Goal: Information Seeking & Learning: Learn about a topic

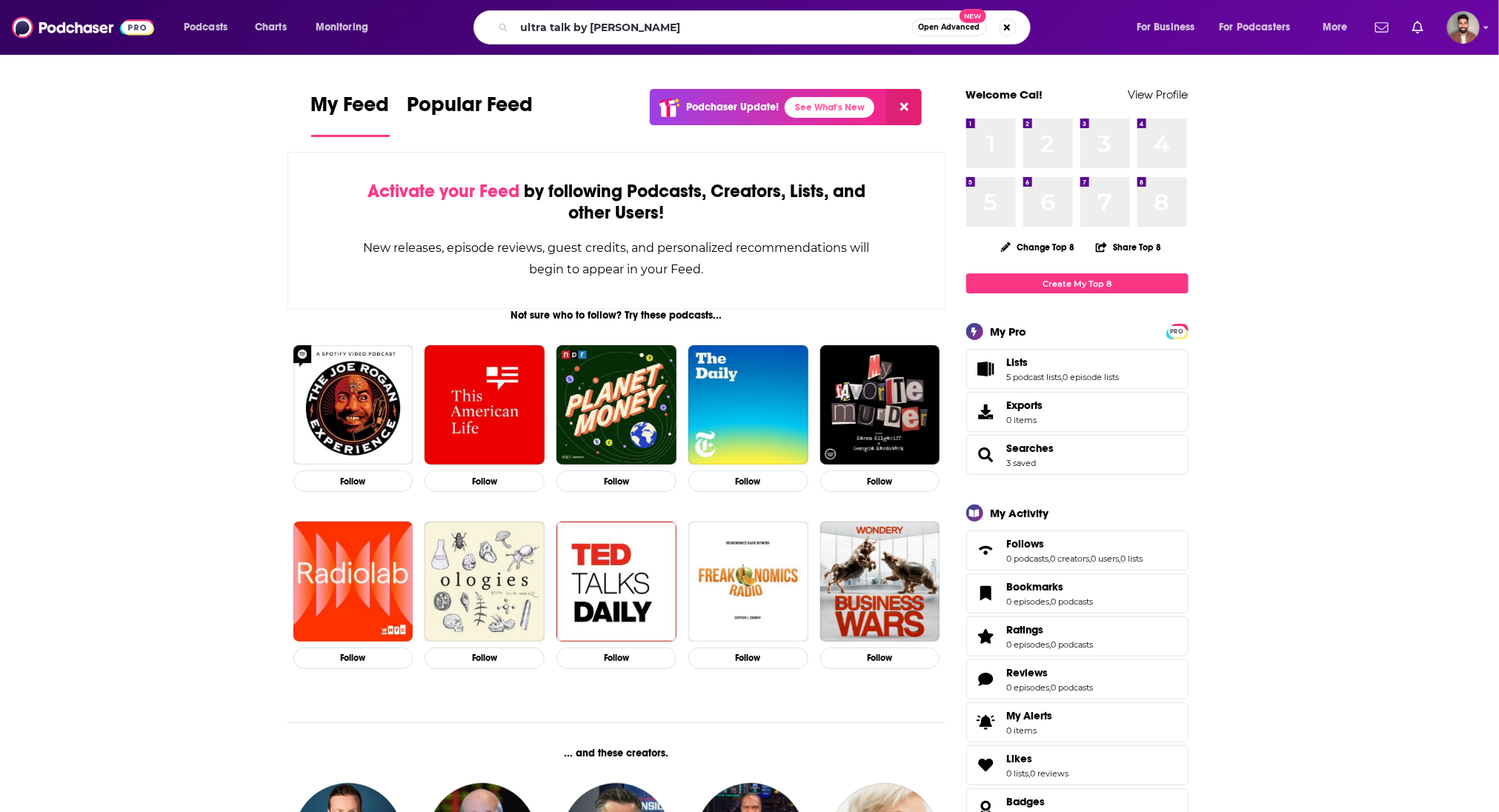
type input "ultra talk by [PERSON_NAME]"
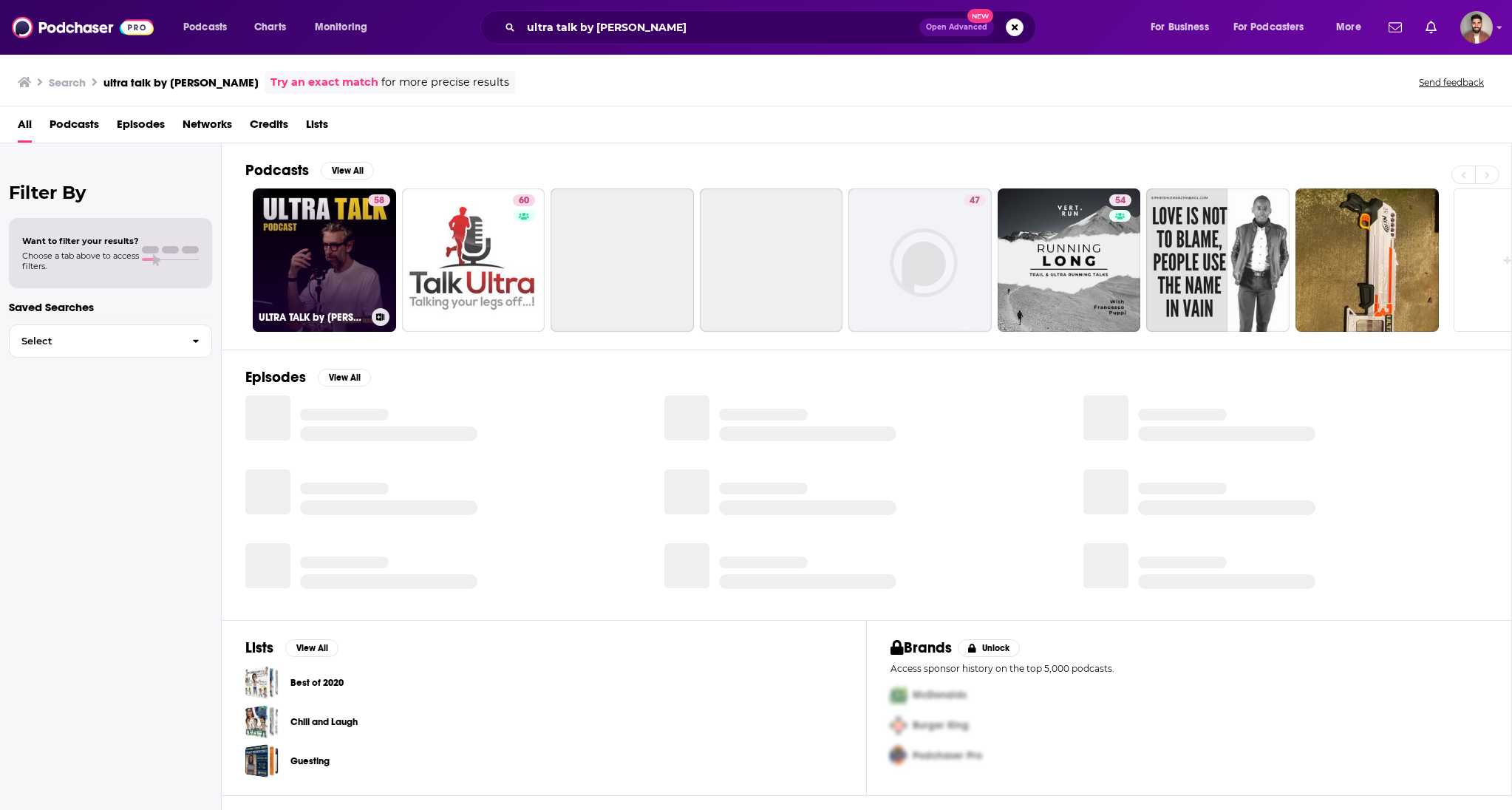
click at [318, 272] on link "58 ULTRA TALK by [PERSON_NAME]" at bounding box center [324, 259] width 143 height 143
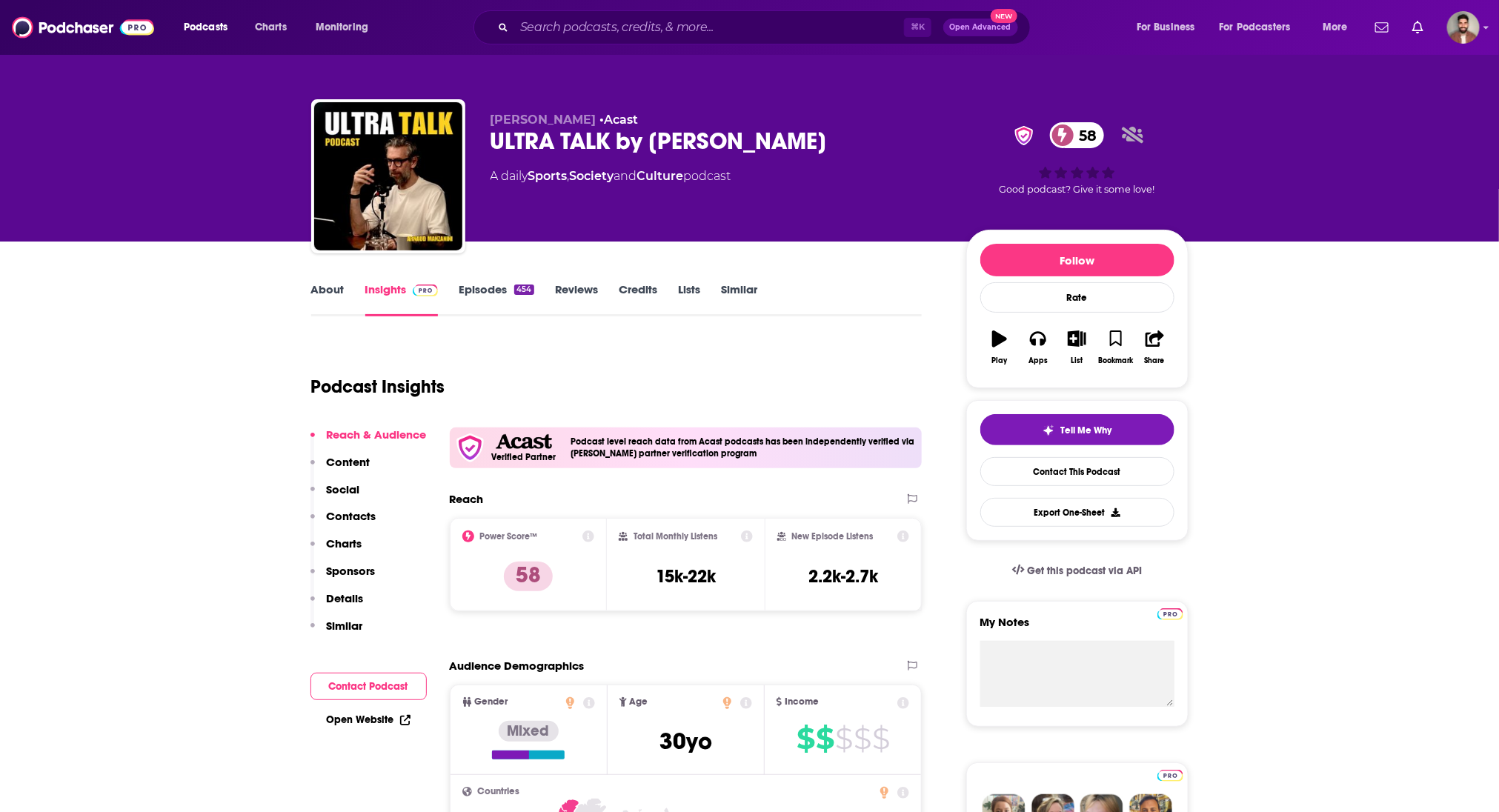
drag, startPoint x: 828, startPoint y: 147, endPoint x: 491, endPoint y: 148, distance: 337.0
click at [491, 148] on div "ULTRA TALK by [PERSON_NAME] 58" at bounding box center [717, 141] width 452 height 28
copy h2 "ULTRA TALK by [PERSON_NAME]"
click at [324, 291] on link "About" at bounding box center [327, 299] width 33 height 34
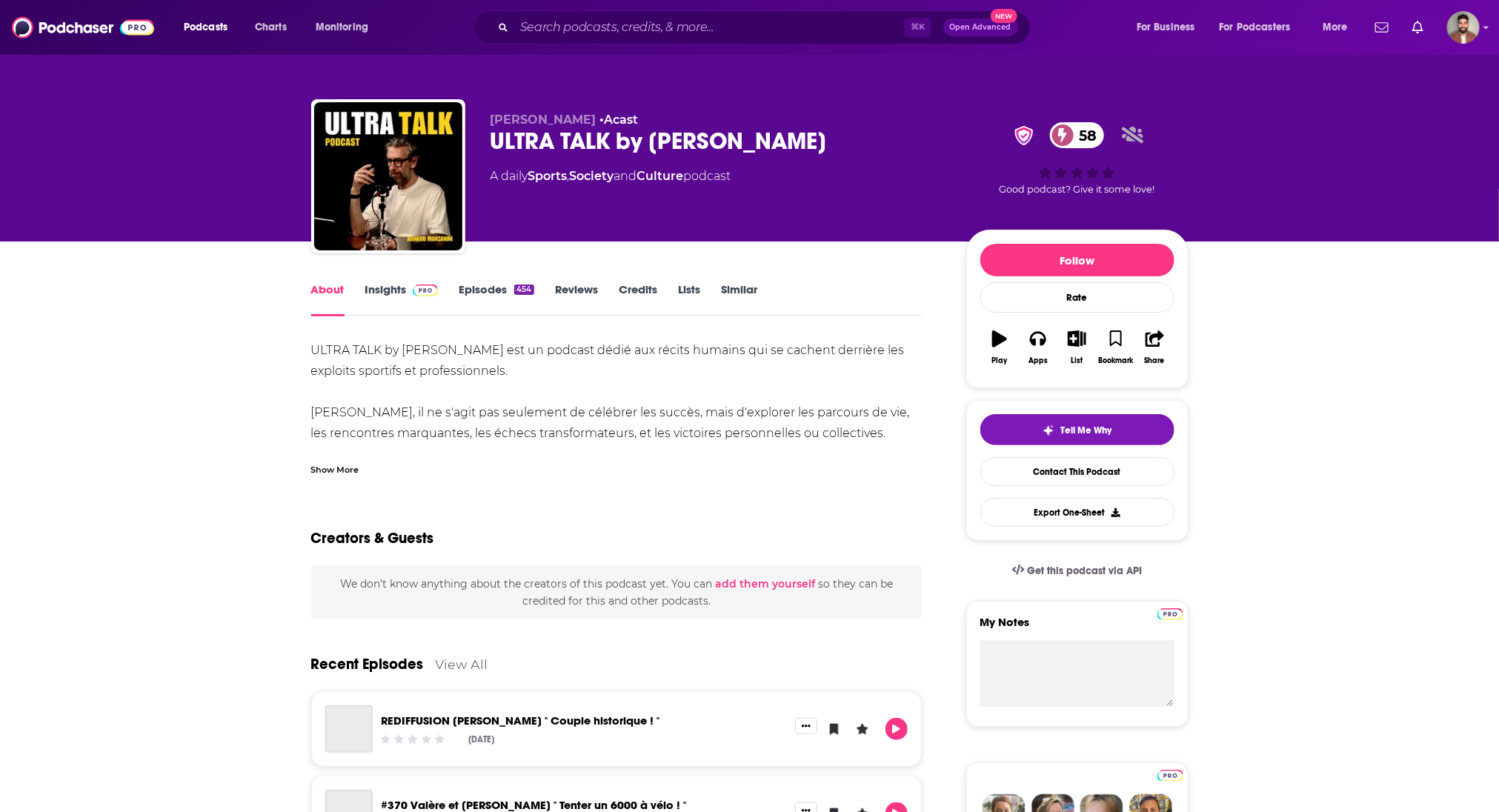
click at [365, 472] on div "Show More" at bounding box center [616, 464] width 611 height 25
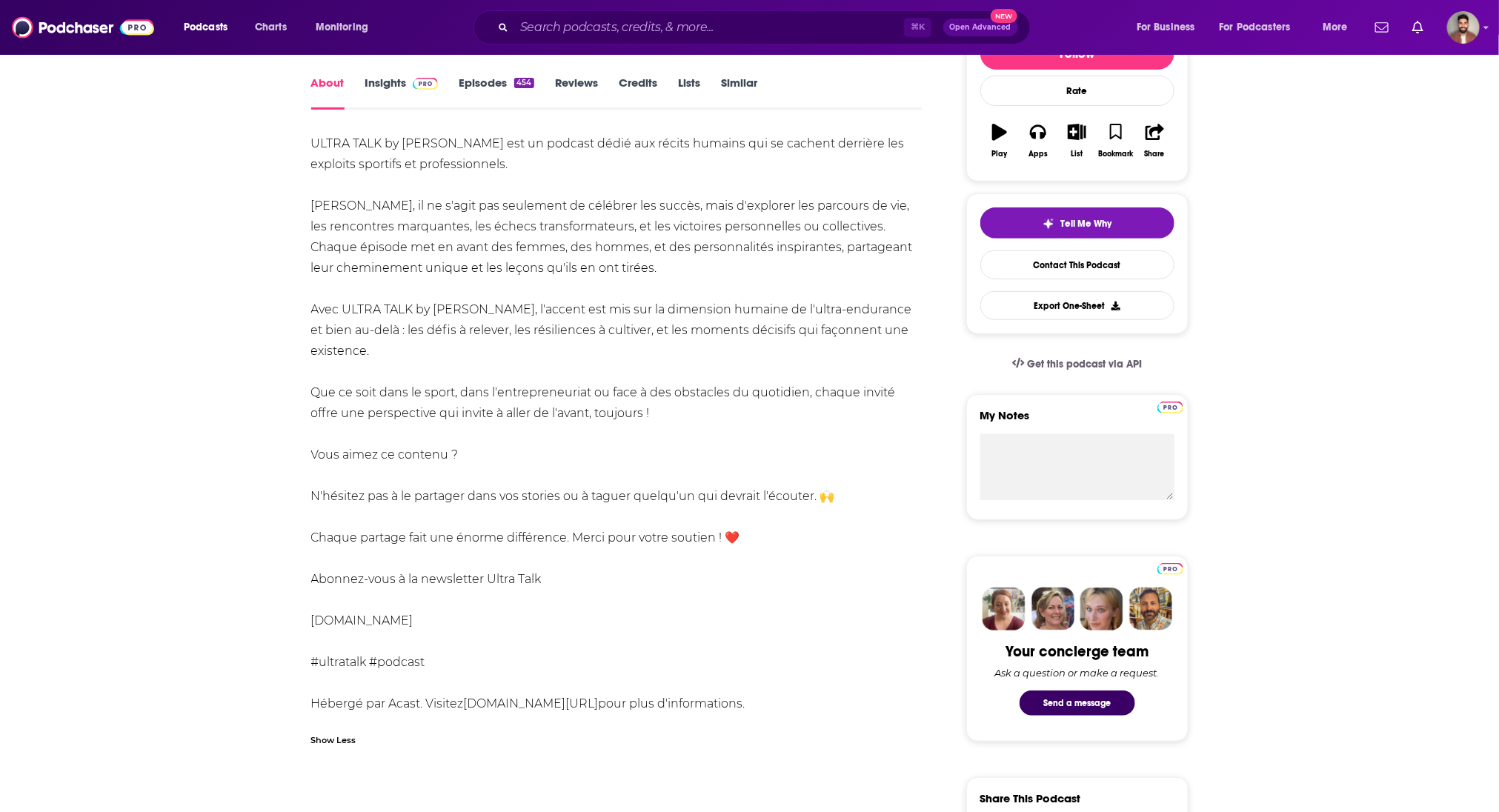
scroll to position [212, 0]
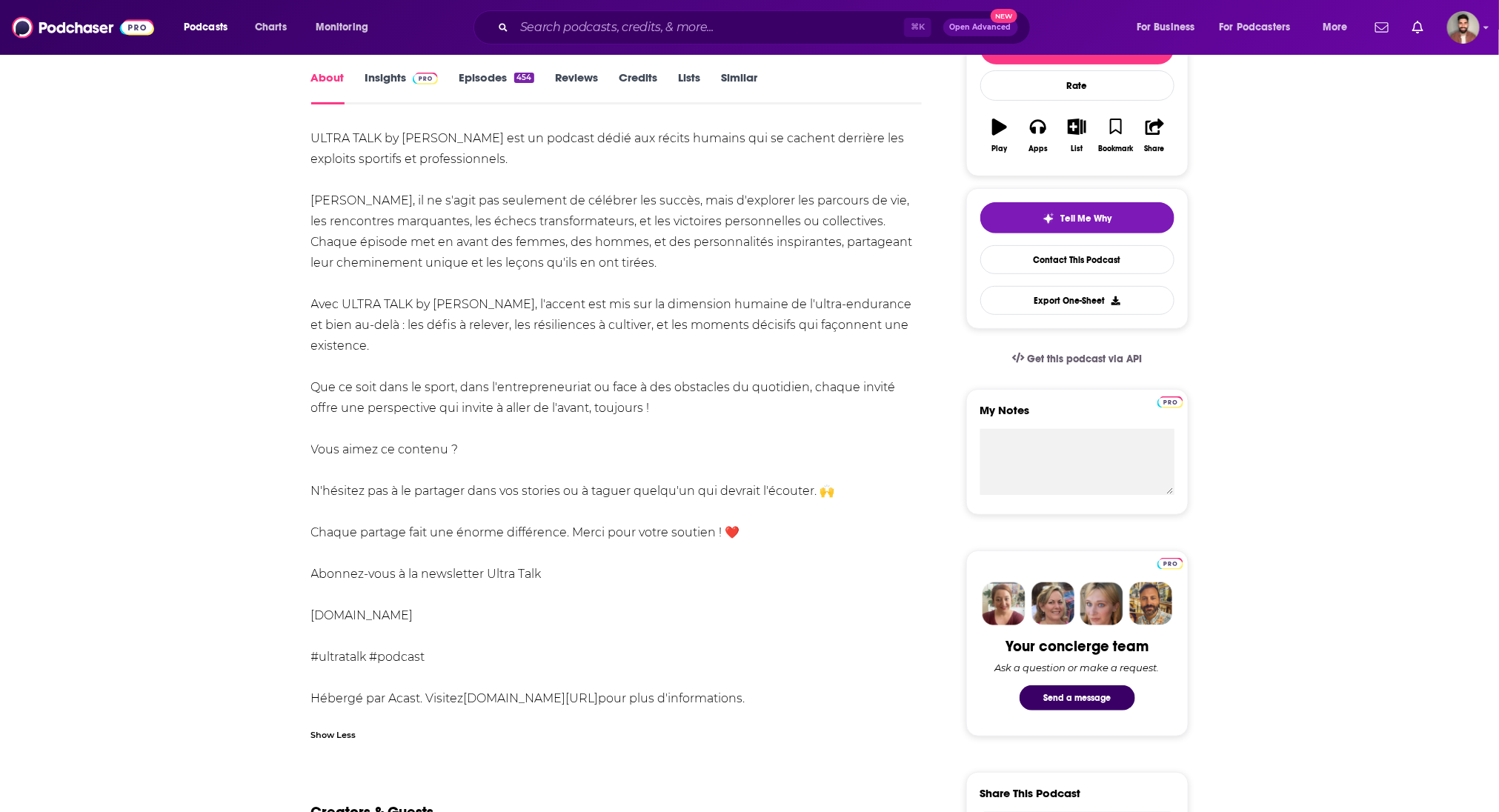
drag, startPoint x: 757, startPoint y: 705, endPoint x: 284, endPoint y: 134, distance: 741.5
copy div "LOREM IPSU do Sitame Consectet adi el seddoei tempo inc utlabo etdolor mag al e…"
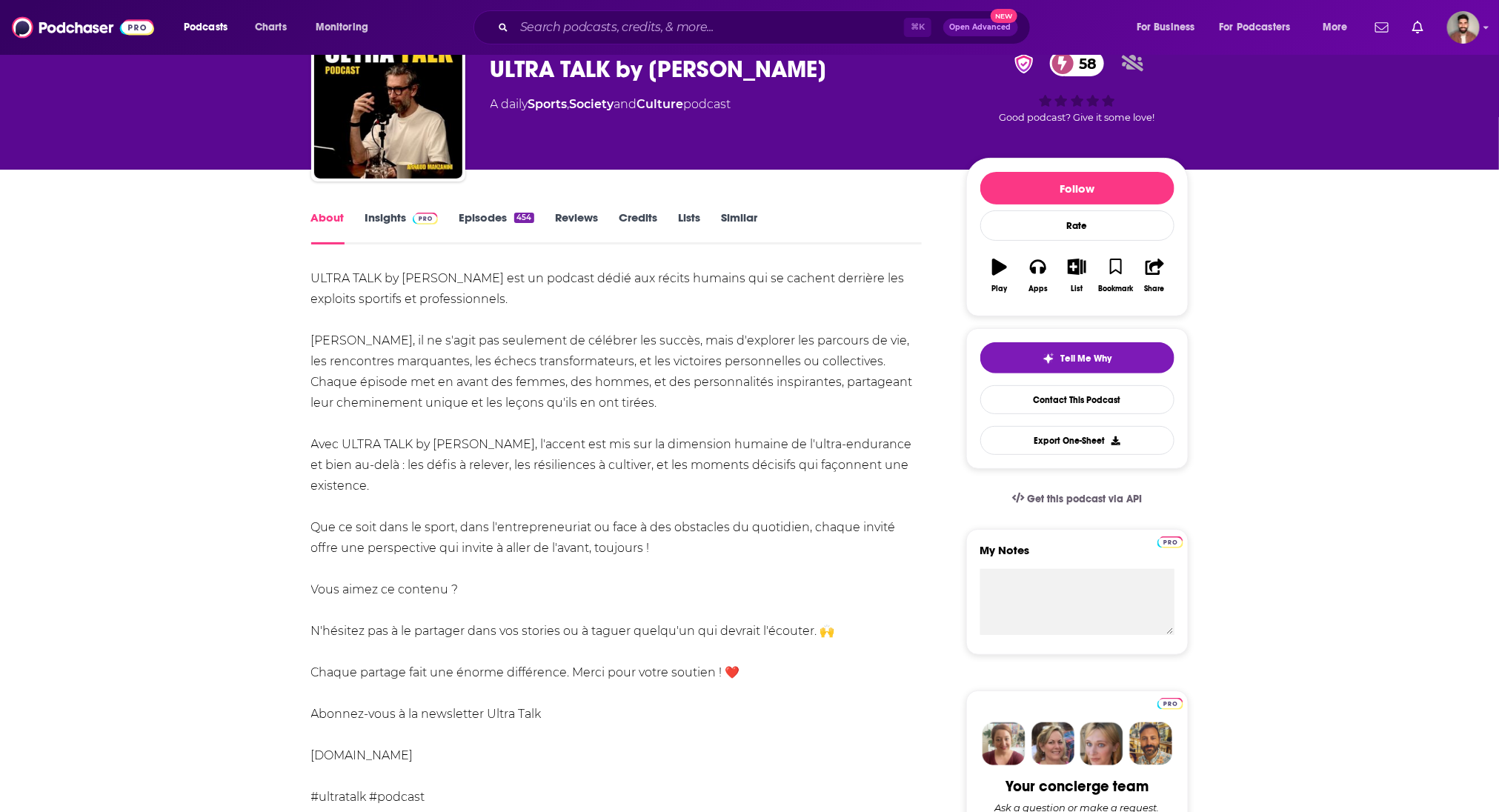
scroll to position [59, 0]
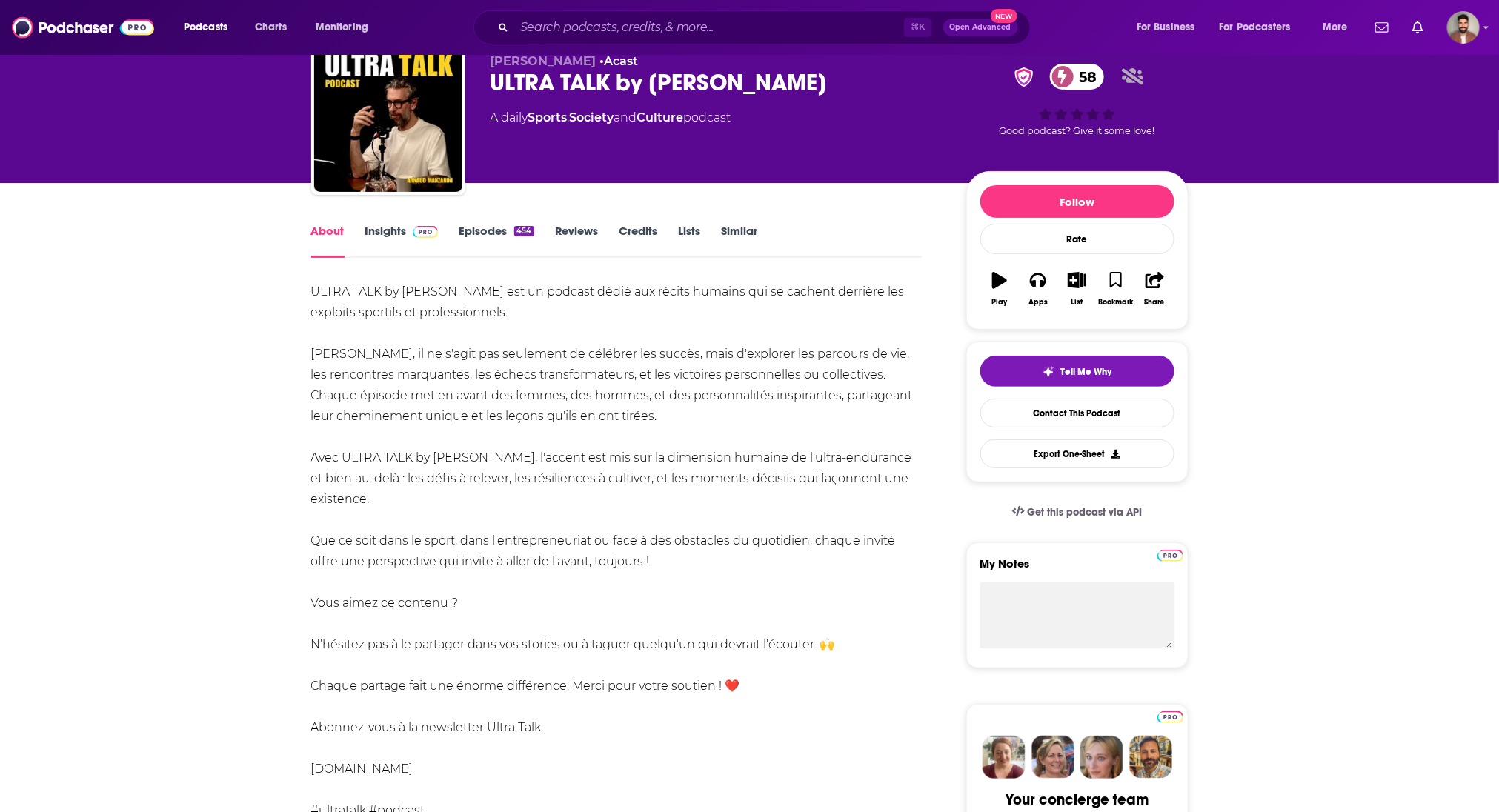
drag, startPoint x: 866, startPoint y: 86, endPoint x: 496, endPoint y: 87, distance: 370.0
click at [496, 87] on div "ULTRA TALK by [PERSON_NAME] 58" at bounding box center [717, 83] width 452 height 28
copy h1 "ULTRA TALK by [PERSON_NAME]"
click at [379, 230] on link "Insights" at bounding box center [402, 240] width 73 height 34
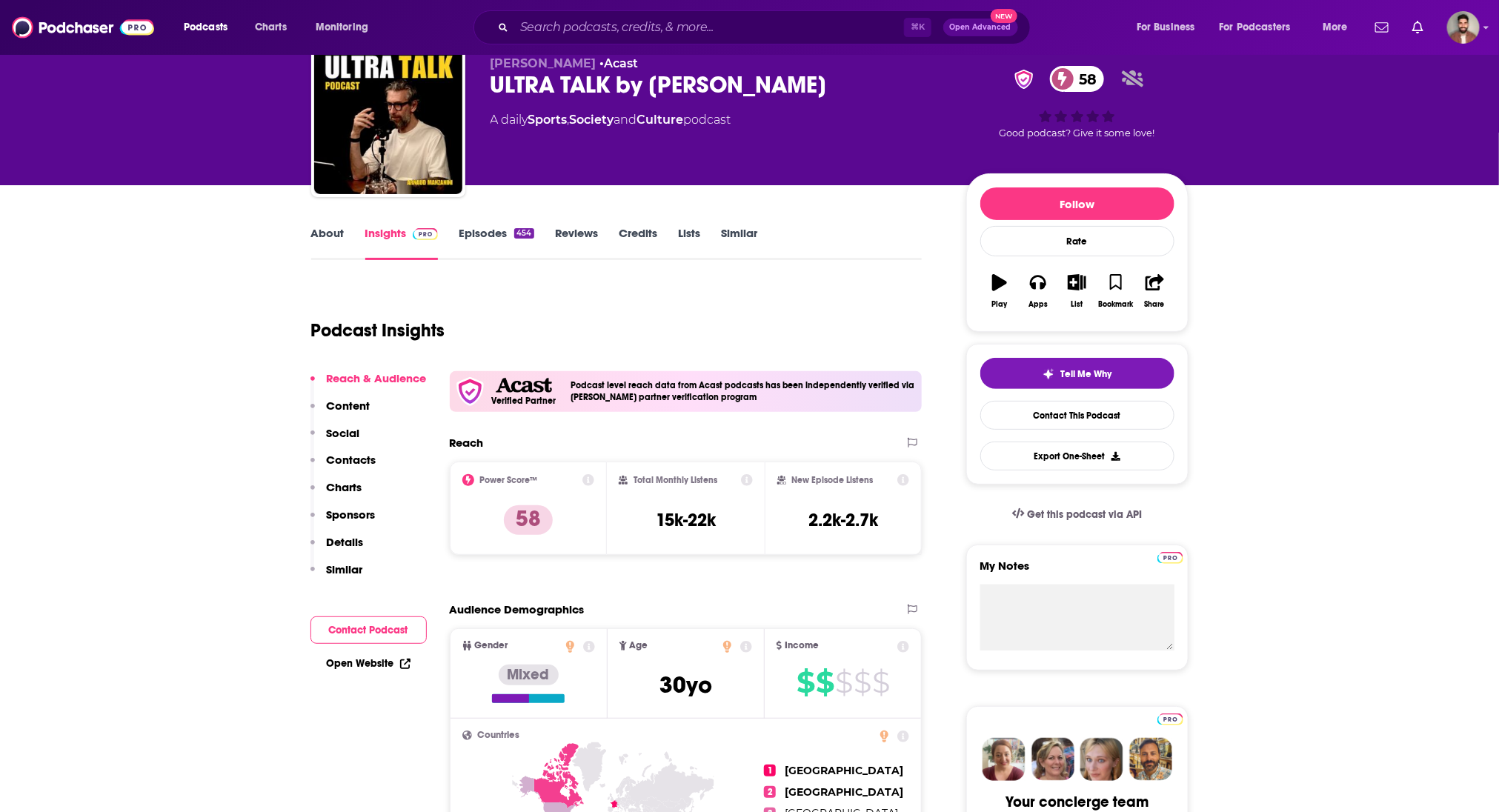
scroll to position [53, 0]
